Goal: Information Seeking & Learning: Learn about a topic

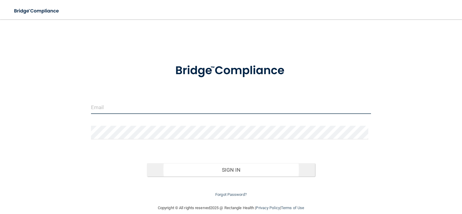
type input "[EMAIL_ADDRESS][DOMAIN_NAME]"
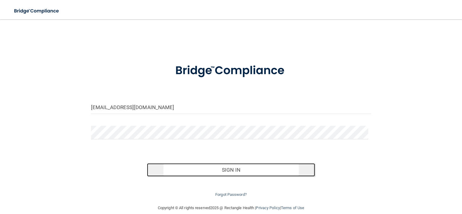
click at [232, 168] on button "Sign In" at bounding box center [231, 169] width 168 height 13
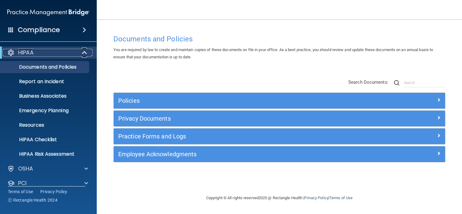
click at [83, 52] on span at bounding box center [84, 52] width 5 height 7
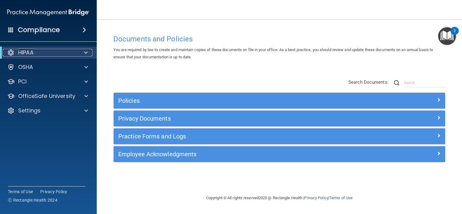
click at [61, 52] on div "HIPAA" at bounding box center [40, 52] width 75 height 7
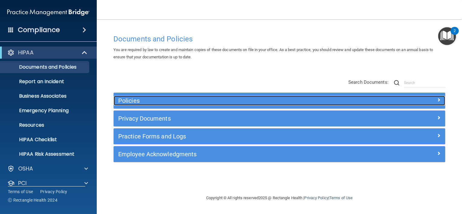
click at [128, 103] on h5 "Policies" at bounding box center [237, 100] width 239 height 7
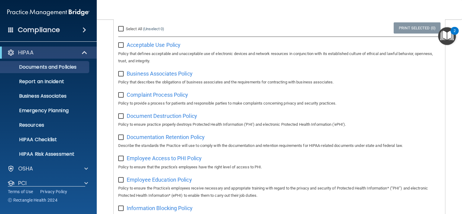
scroll to position [60, 0]
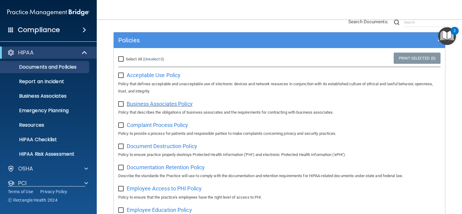
click at [153, 103] on span "Business Associates Policy" at bounding box center [160, 104] width 66 height 6
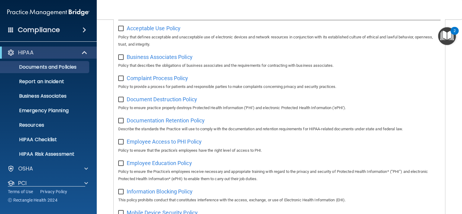
scroll to position [121, 0]
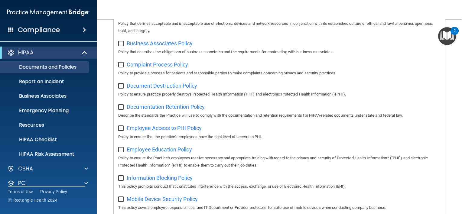
click at [159, 65] on span "Complaint Process Policy" at bounding box center [157, 64] width 61 height 6
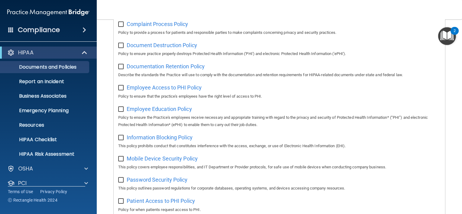
scroll to position [151, 0]
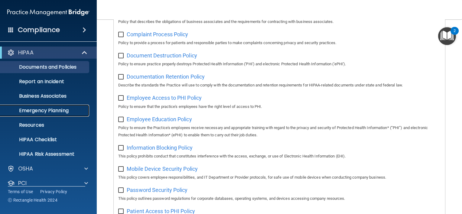
click at [60, 111] on p "Emergency Planning" at bounding box center [45, 111] width 82 height 6
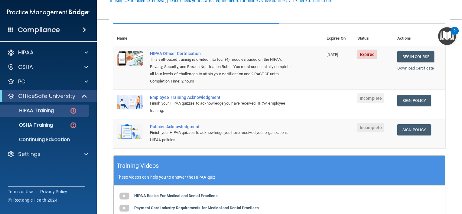
scroll to position [91, 0]
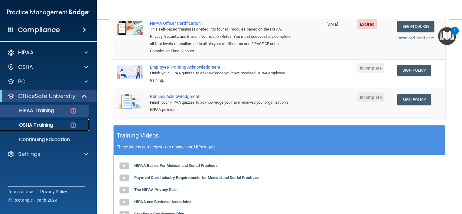
click at [60, 124] on div "OSHA Training" at bounding box center [45, 125] width 82 height 6
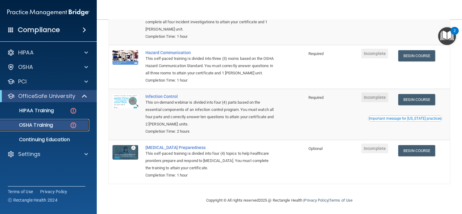
scroll to position [100, 0]
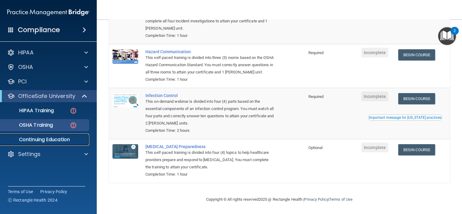
click at [51, 140] on p "Continuing Education" at bounding box center [45, 140] width 82 height 6
